Goal: Information Seeking & Learning: Learn about a topic

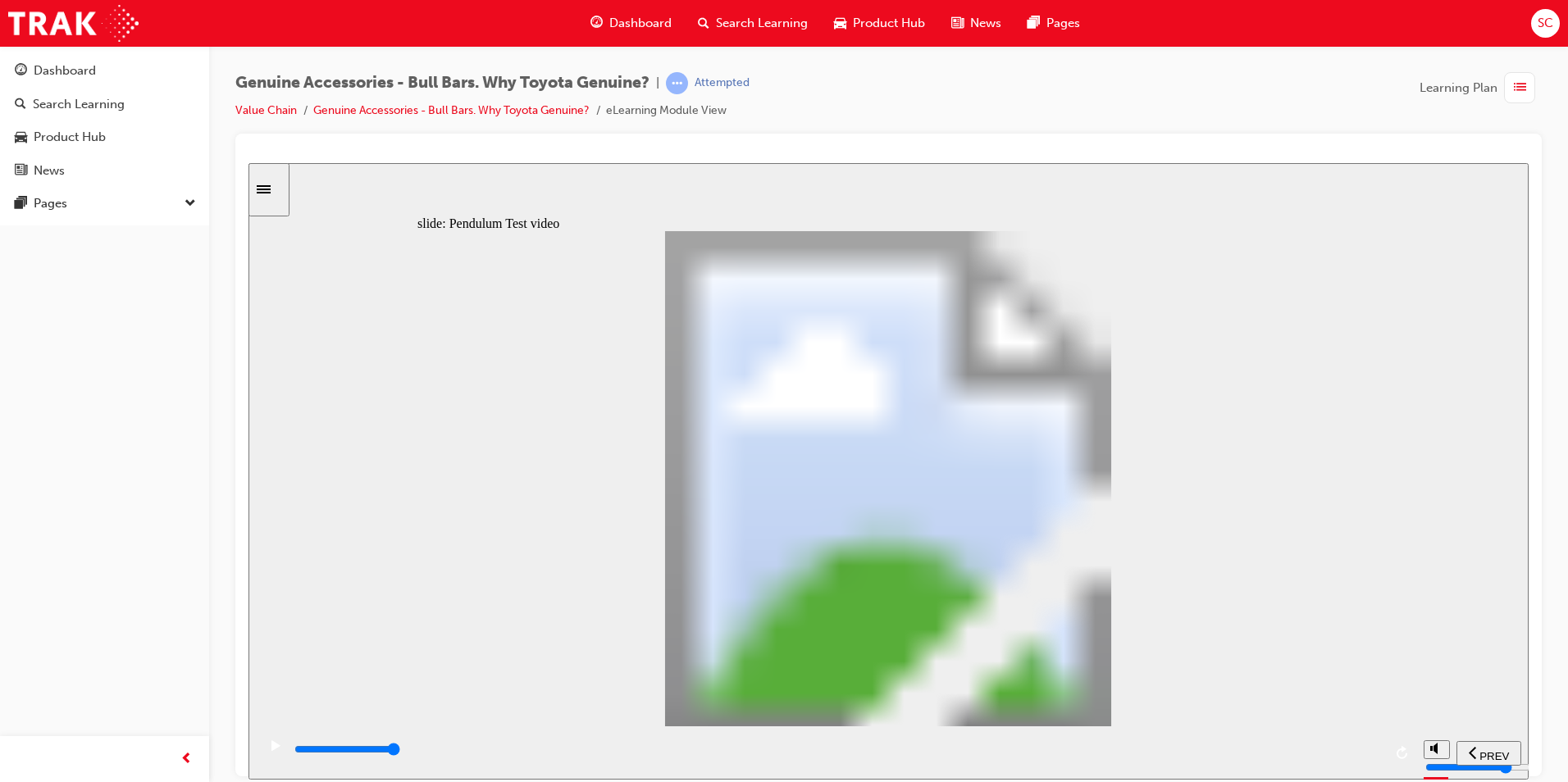
drag, startPoint x: 479, startPoint y: 587, endPoint x: 834, endPoint y: 590, distance: 355.0
type input "102"
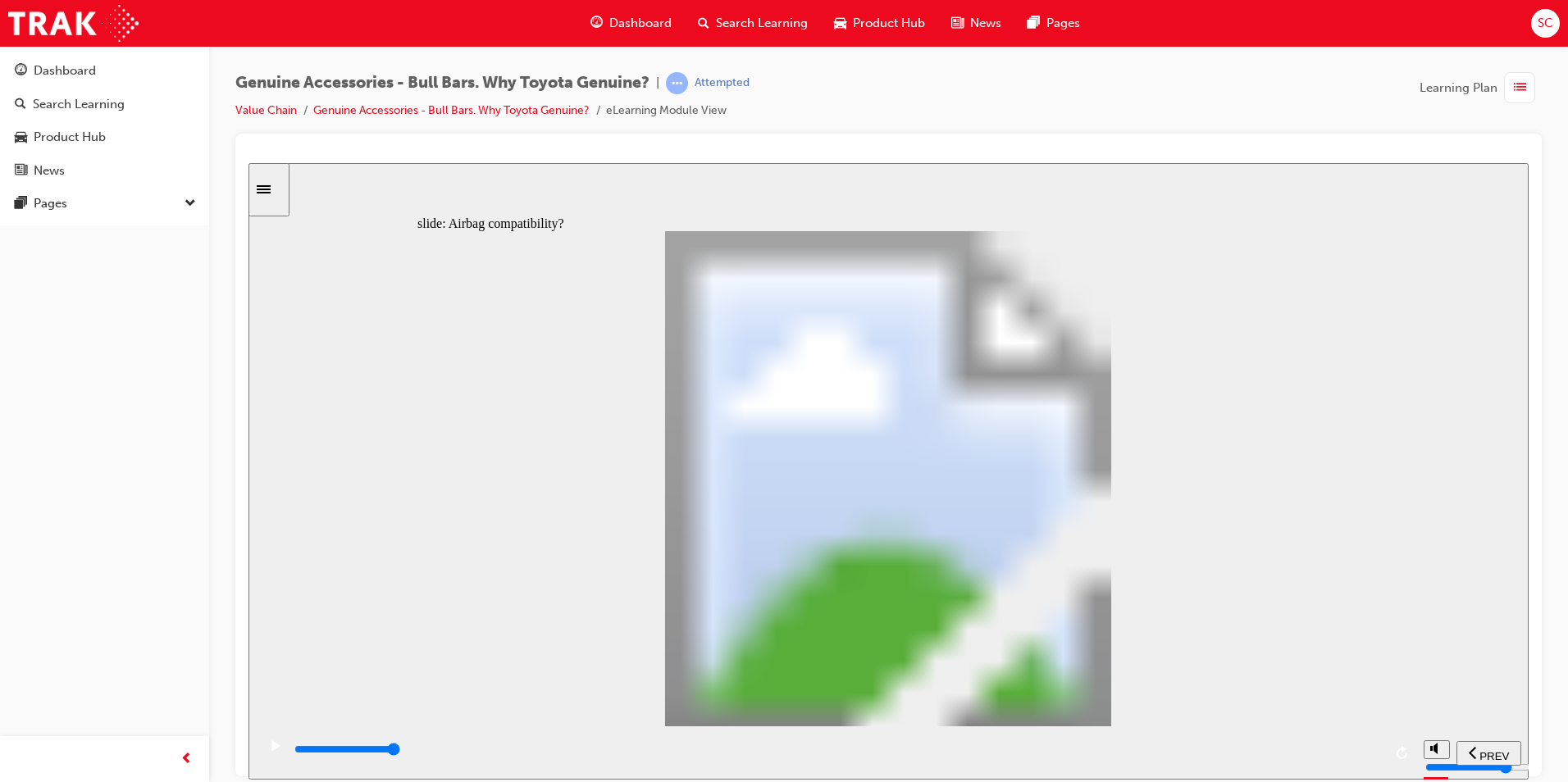
drag, startPoint x: 1334, startPoint y: 755, endPoint x: 1397, endPoint y: 750, distance: 63.2
click at [1397, 755] on div "playback controls" at bounding box center [835, 752] width 1158 height 53
drag, startPoint x: 898, startPoint y: 753, endPoint x: 1402, endPoint y: 747, distance: 504.0
click at [1401, 750] on div "playback controls" at bounding box center [835, 752] width 1158 height 53
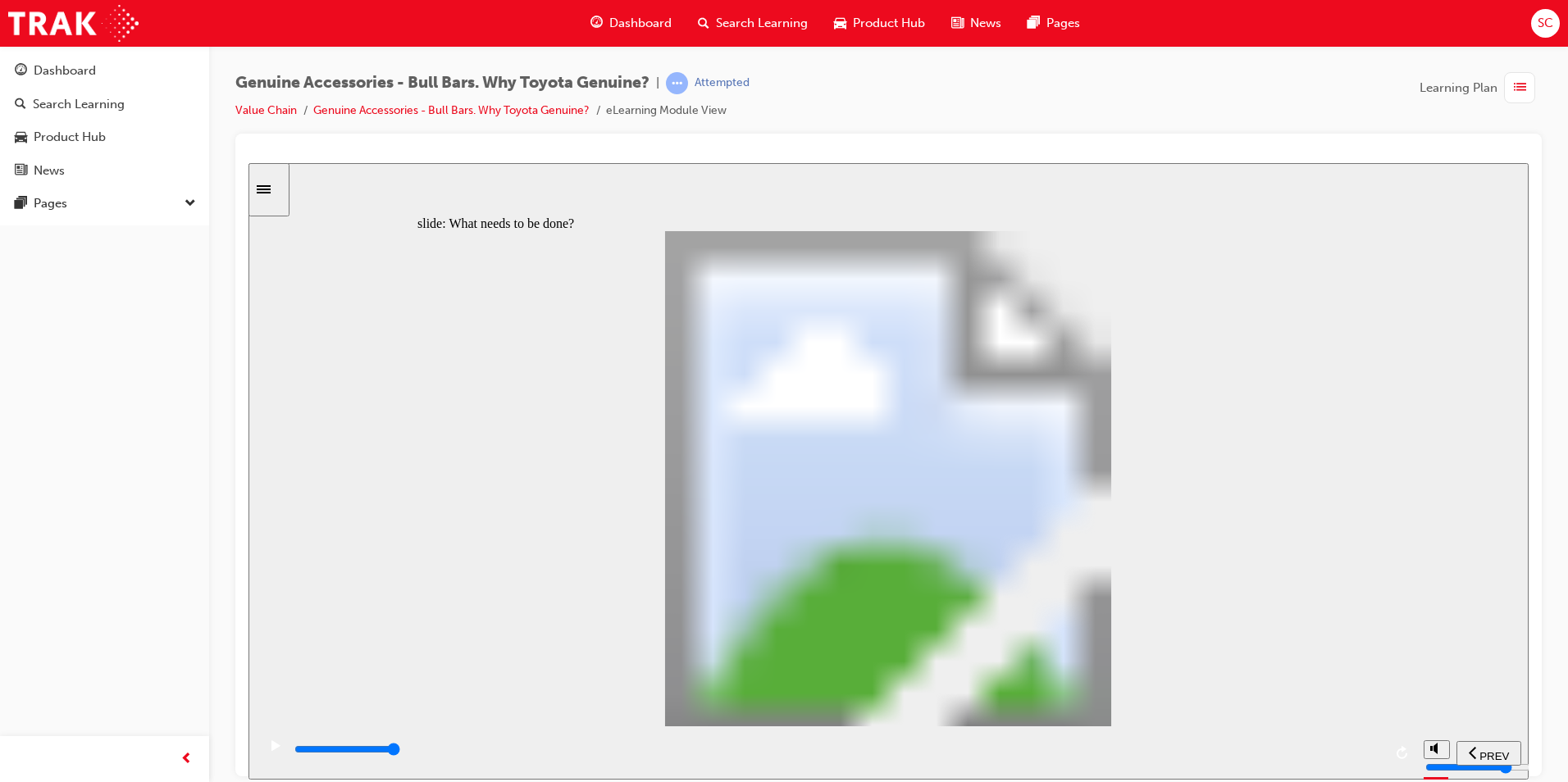
type input "20100"
type input "0"
type input "21500"
drag, startPoint x: 713, startPoint y: 752, endPoint x: 1564, endPoint y: 694, distance: 853.0
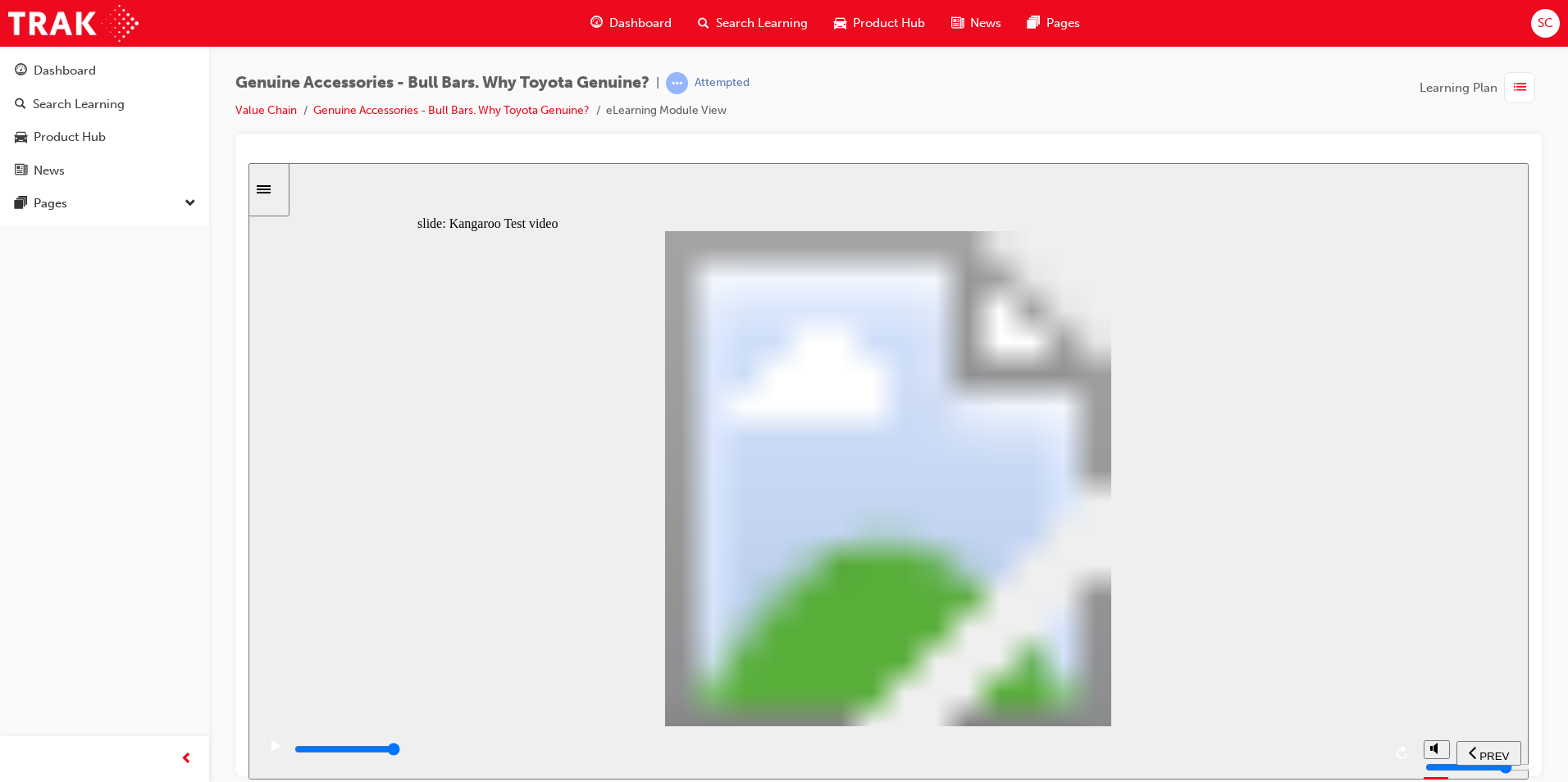
click at [1529, 694] on html "​true, true, true, true, false, false​ slide: Kangaroo Test video Rectangle 1 k…" at bounding box center [888, 470] width 1280 height 616
type input "1"
drag, startPoint x: 999, startPoint y: 761, endPoint x: 1389, endPoint y: 700, distance: 394.7
click at [1388, 704] on div "slide: Design optimised for vehicle protection Rectangle 1 kangaroo icon 1 Toyo…" at bounding box center [888, 470] width 1280 height 616
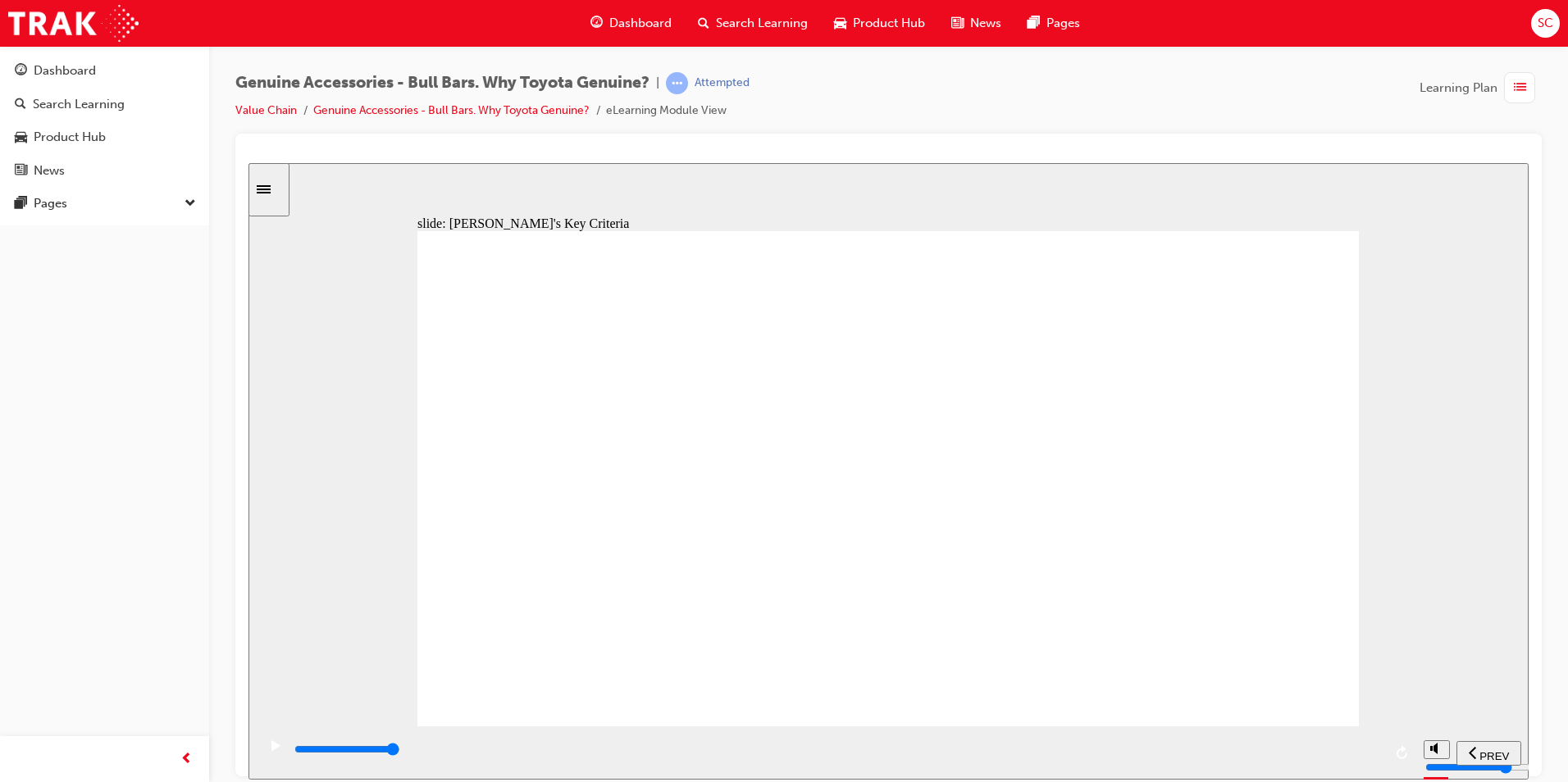
drag, startPoint x: 1040, startPoint y: 747, endPoint x: 1436, endPoint y: 683, distance: 401.1
click at [1432, 687] on div "slide: [PERSON_NAME]'s Key Criteria Rectangle 1 Design and Quality Attributes W…" at bounding box center [888, 470] width 1280 height 616
drag, startPoint x: 998, startPoint y: 440, endPoint x: 1005, endPoint y: 524, distance: 84.3
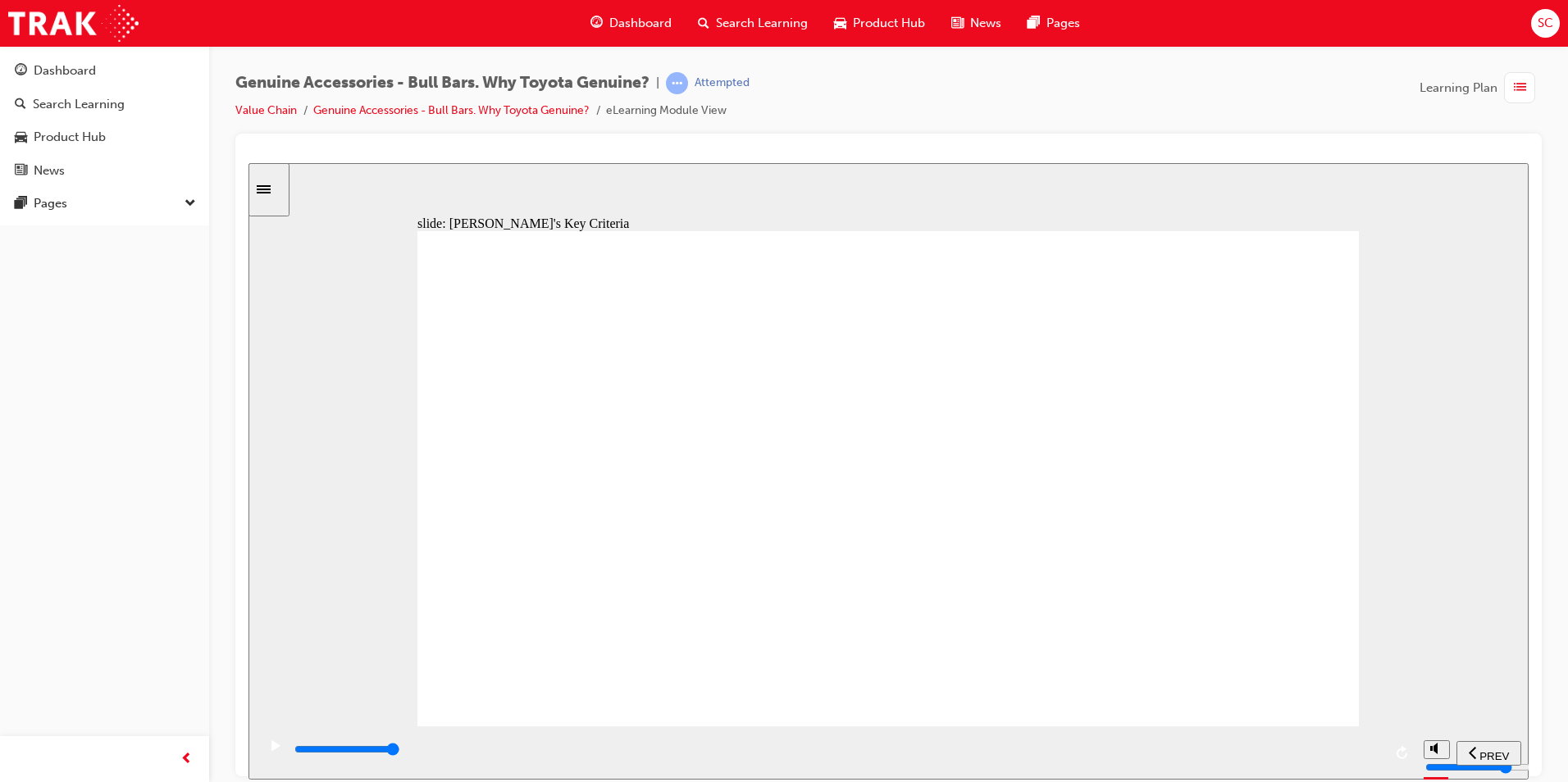
click at [1371, 758] on div "playback controls" at bounding box center [837, 749] width 1090 height 18
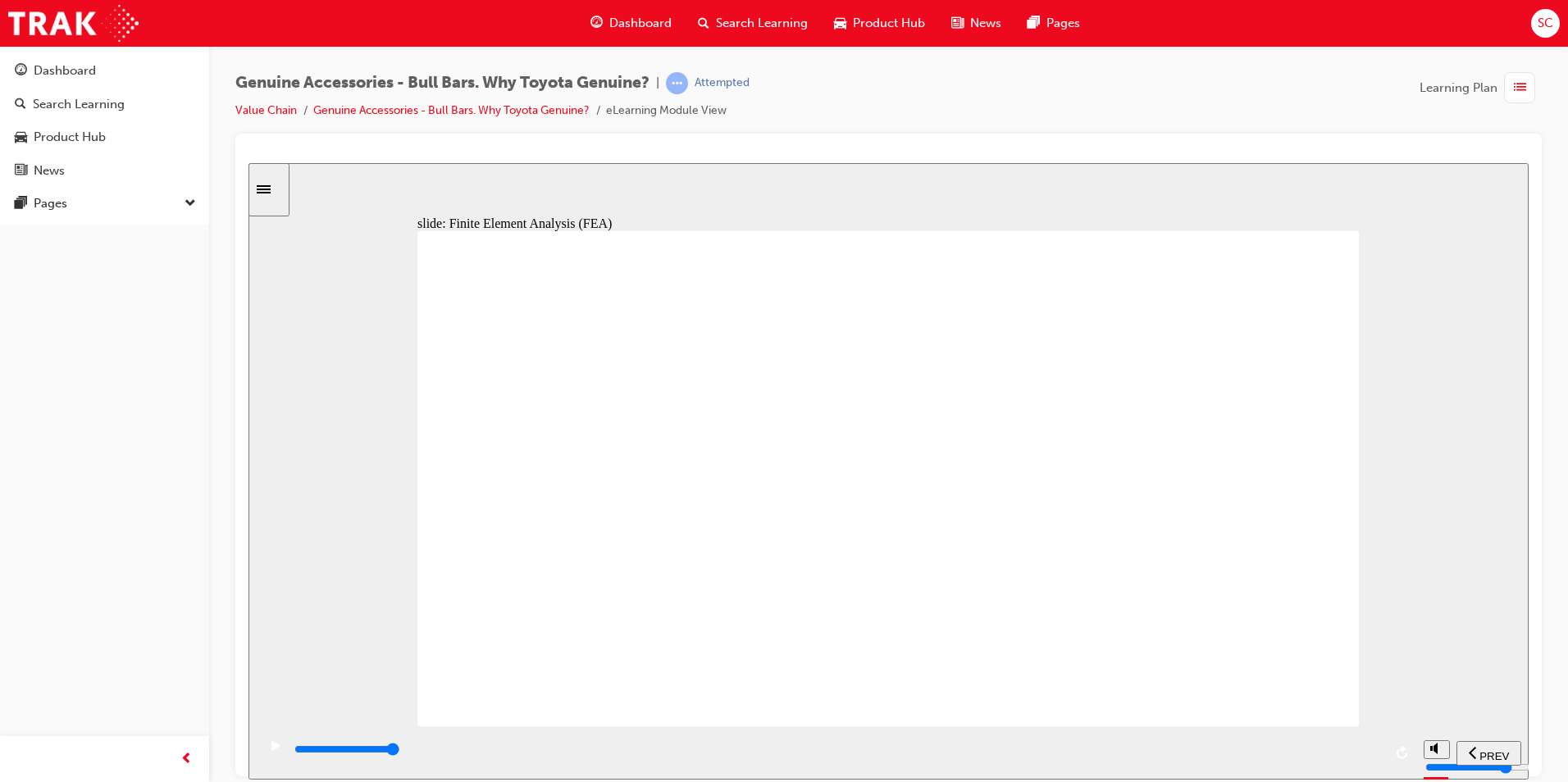
drag, startPoint x: 681, startPoint y: 756, endPoint x: 1384, endPoint y: 662, distance: 709.3
click at [1381, 687] on div "slide: Finite Element Analysis (FEA) Multiply 2 Close Rectangle 1 A common misc…" at bounding box center [888, 470] width 1280 height 616
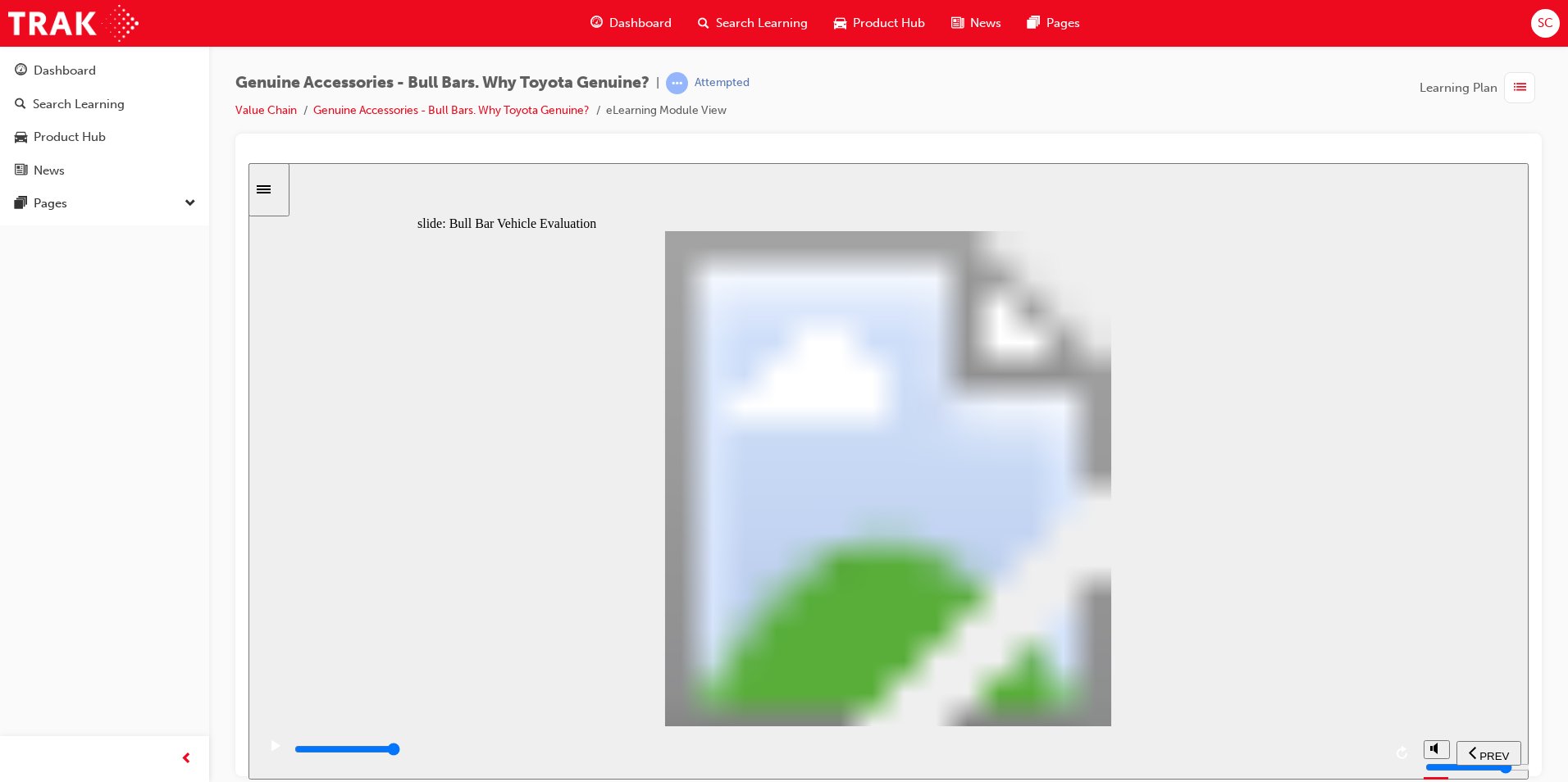
drag, startPoint x: 858, startPoint y: 754, endPoint x: 1571, endPoint y: 756, distance: 713.0
click at [1529, 756] on html "​true, true, true, true, false, false​ slide: Bull Bar Vehicle Evaluation Conti…" at bounding box center [888, 470] width 1280 height 616
drag, startPoint x: 740, startPoint y: 746, endPoint x: 1418, endPoint y: 656, distance: 683.9
click at [1419, 673] on div "slide: Bull Bar Vehicle Evaluation - Video Continue Pentagon 2 checklist icon 1…" at bounding box center [888, 470] width 1280 height 616
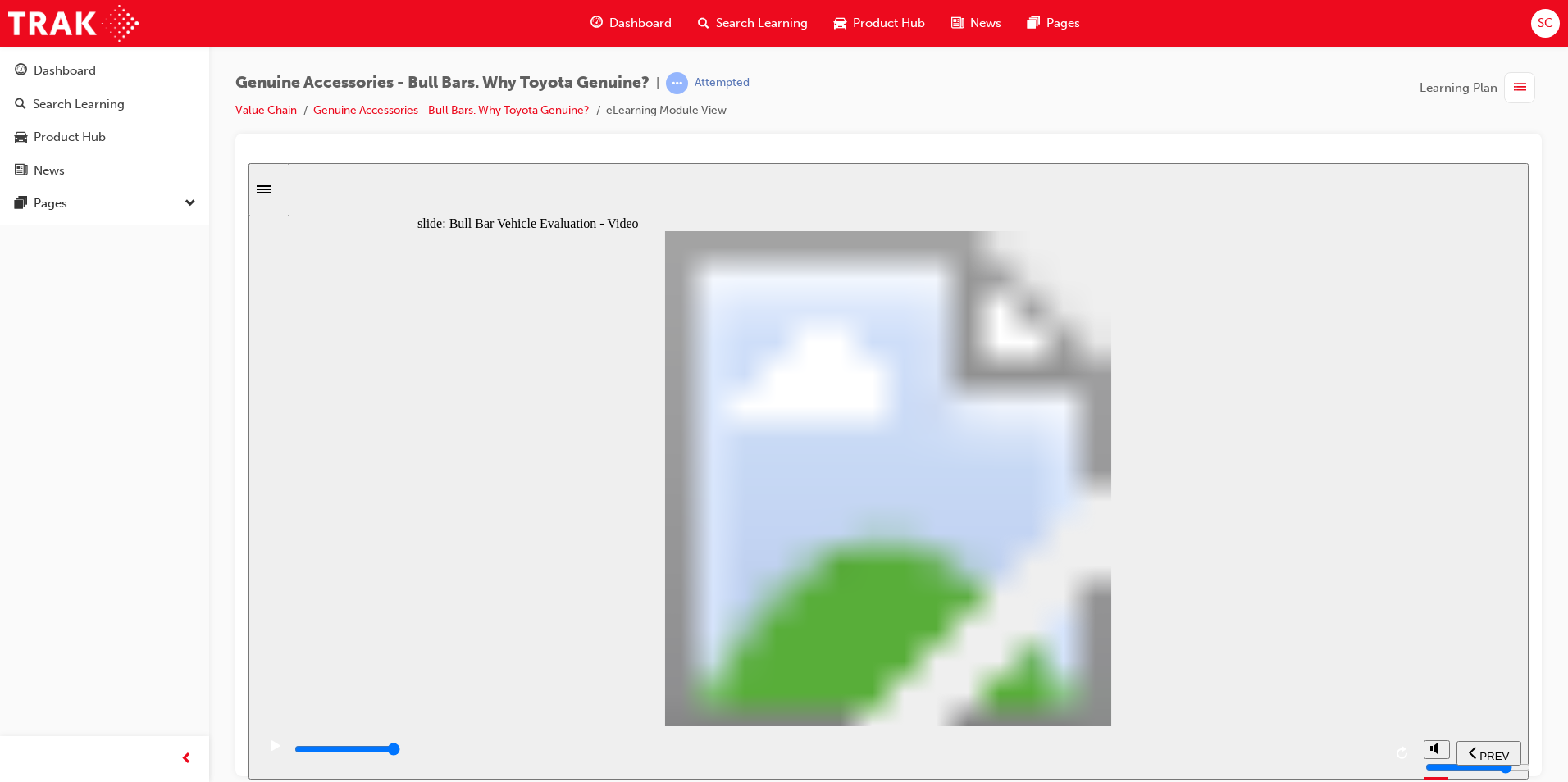
drag, startPoint x: 984, startPoint y: 758, endPoint x: 1376, endPoint y: 657, distance: 404.8
click at [1379, 696] on div "slide: Bull Bar Vehicle Evaluation - Video 2 Continue Pentagon 2 checklist icon…" at bounding box center [888, 470] width 1280 height 616
drag, startPoint x: 1017, startPoint y: 713, endPoint x: 1437, endPoint y: 724, distance: 420.1
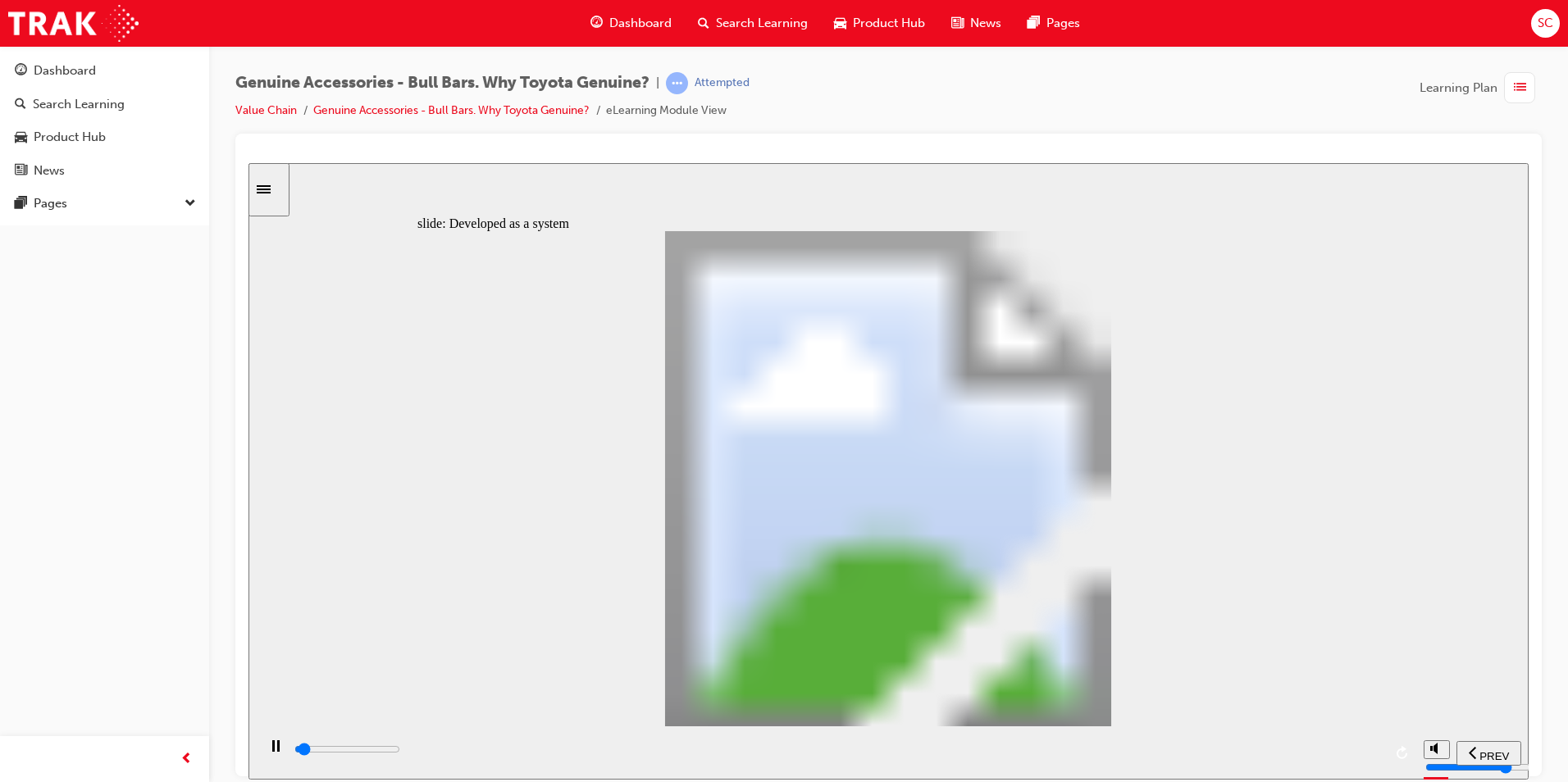
click at [1437, 724] on div "slide: Developed as a system Pentagon 2 link icon 1 Freeform 8 Freeform 9 Freef…" at bounding box center [888, 470] width 1280 height 616
drag, startPoint x: 1239, startPoint y: 756, endPoint x: 1517, endPoint y: 725, distance: 279.7
click at [1524, 746] on section "PREV NEXT SUBMIT" at bounding box center [888, 752] width 1280 height 53
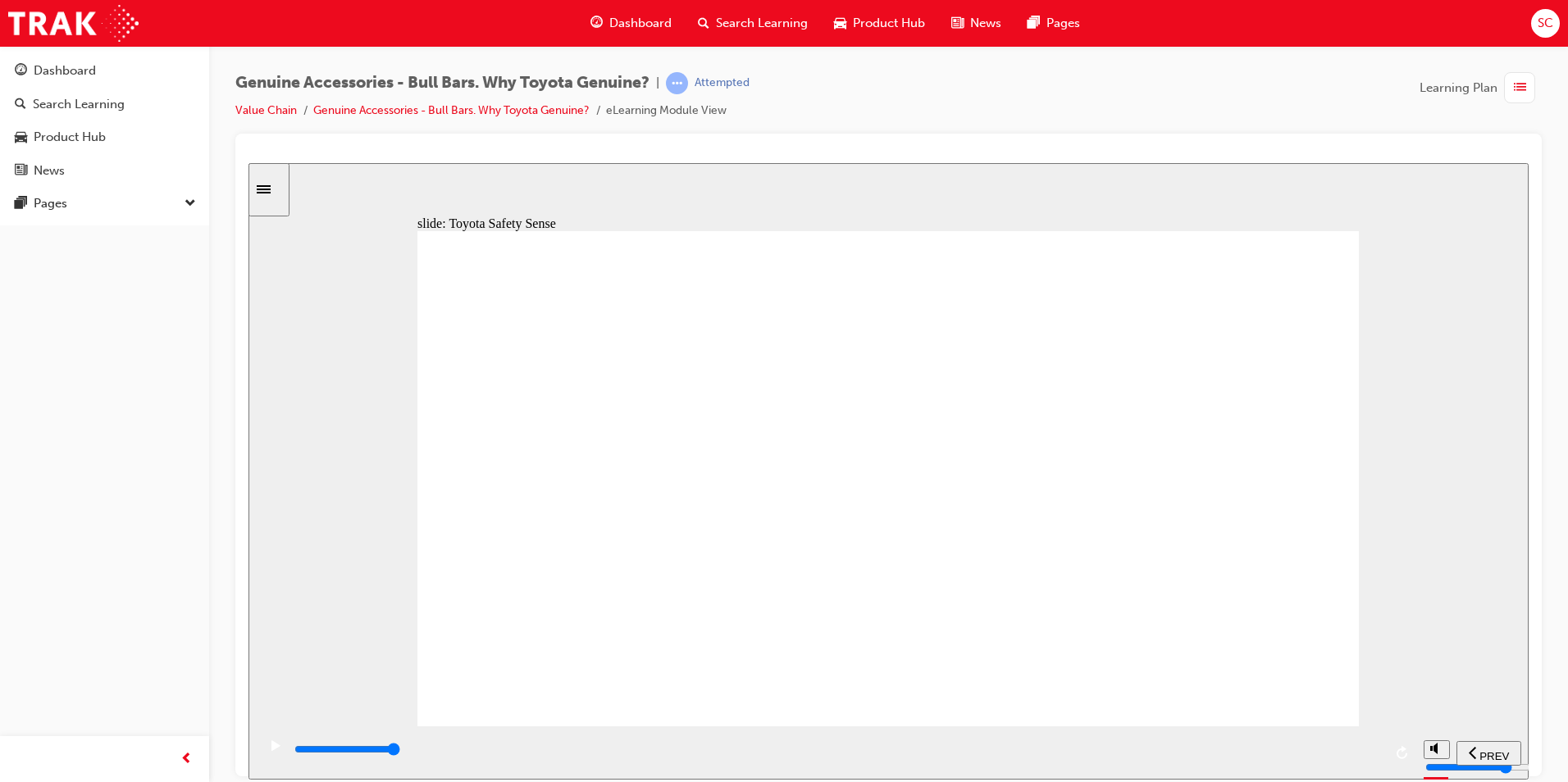
drag, startPoint x: 755, startPoint y: 750, endPoint x: 1413, endPoint y: 685, distance: 661.2
click at [1399, 707] on div "slide: Toyota Safety Sense Pentagon 2 sensor icon 1 Why is a Genuine Bull Bar t…" at bounding box center [888, 470] width 1280 height 616
drag, startPoint x: 1002, startPoint y: 754, endPoint x: 1789, endPoint y: 767, distance: 787.1
click at [1529, 755] on html "​true, true, true, true, false, false​ slide: Radar and Sensor clearance Pentag…" at bounding box center [888, 470] width 1280 height 616
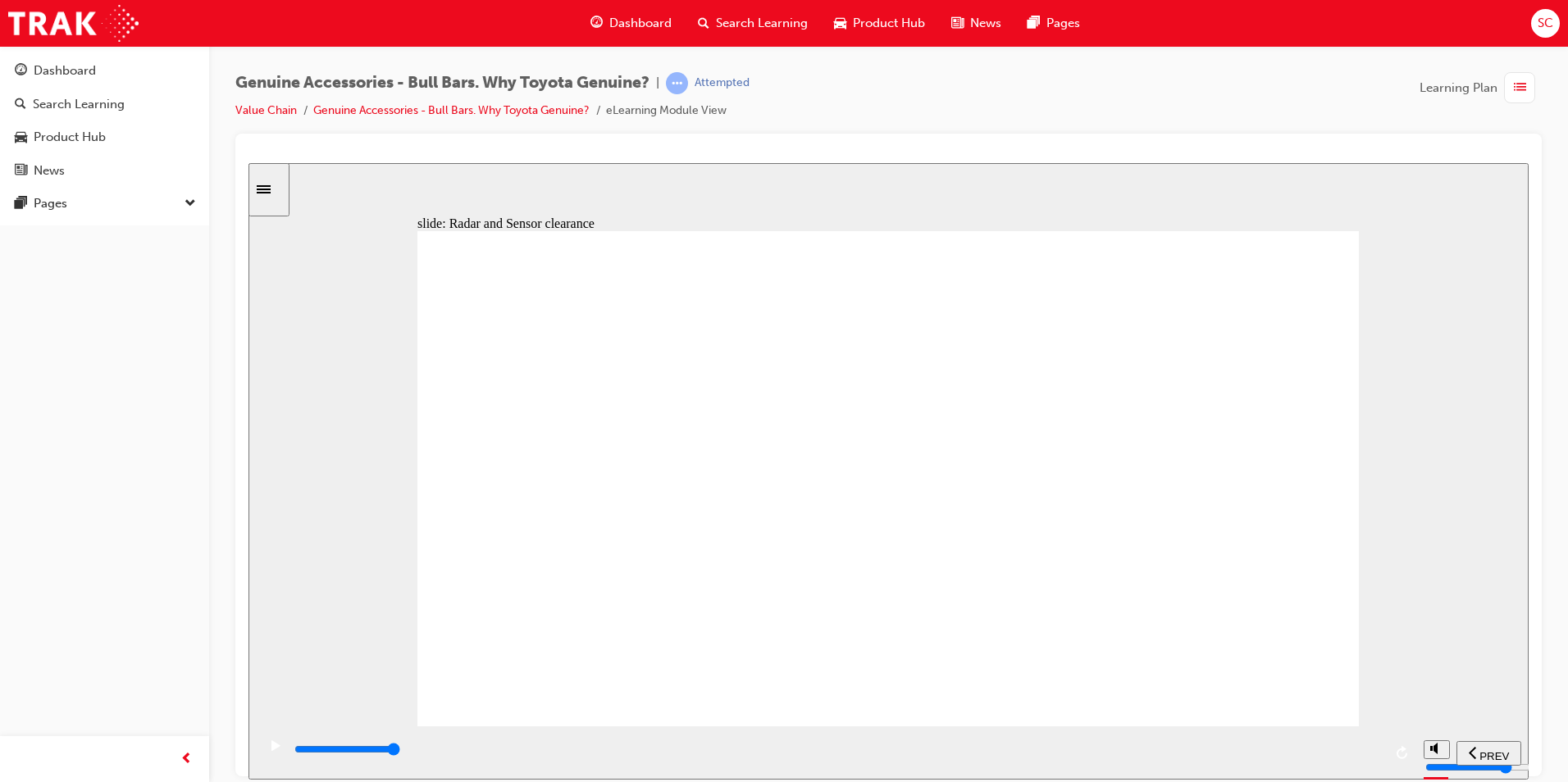
type input "33000"
drag, startPoint x: 852, startPoint y: 115, endPoint x: 183, endPoint y: 348, distance: 708.4
click at [183, 348] on div "Dashboard Search Learning Product Hub News Pages Pages" at bounding box center [104, 370] width 209 height 741
